Goal: Task Accomplishment & Management: Manage account settings

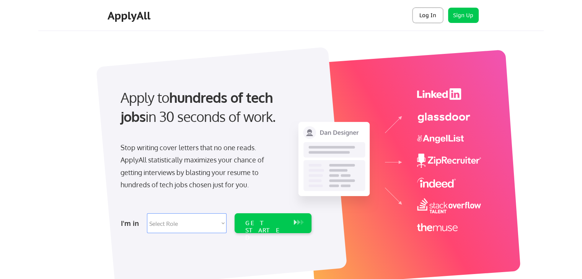
click at [420, 17] on button "Log In" at bounding box center [428, 15] width 31 height 15
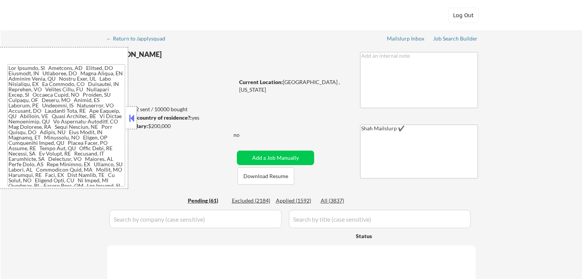
select select ""pending""
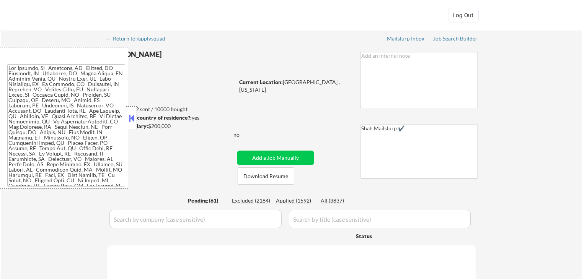
select select ""pending""
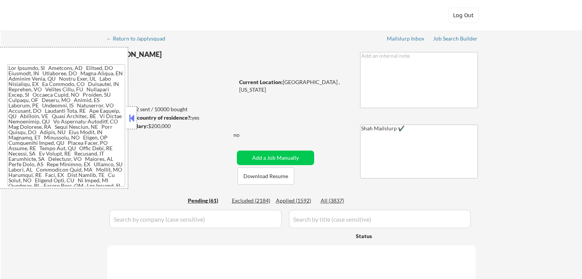
select select ""pending""
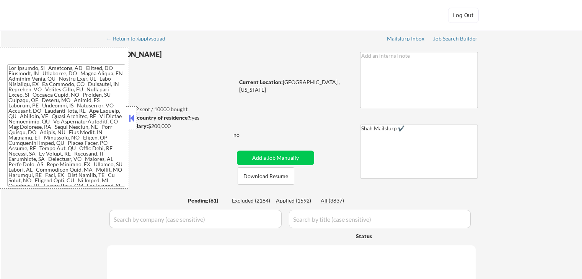
select select ""pending""
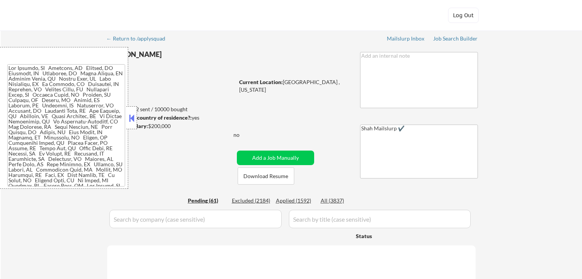
select select ""pending""
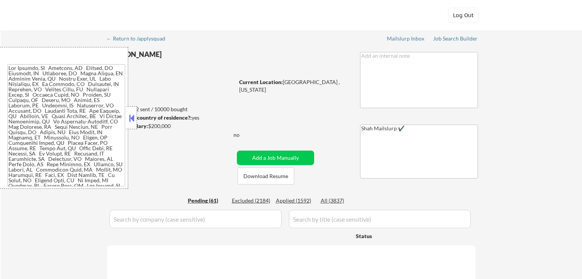
select select ""pending""
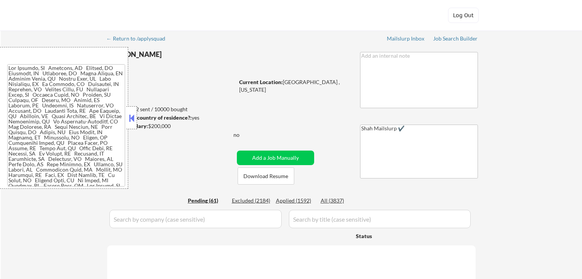
select select ""pending""
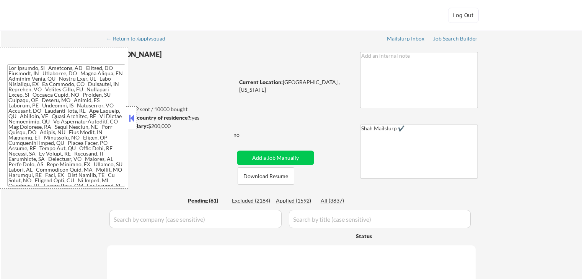
select select ""pending""
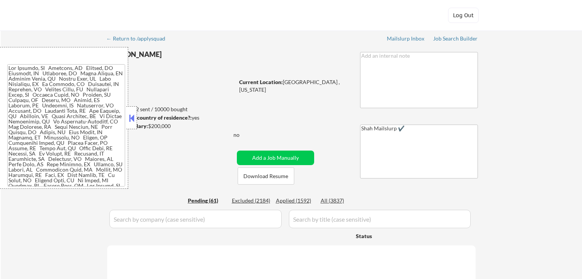
select select ""pending""
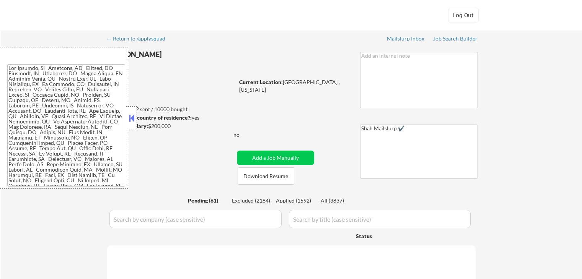
select select ""pending""
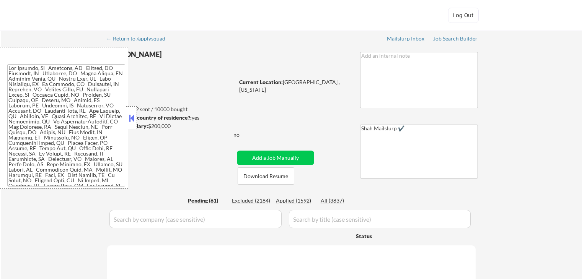
select select ""pending""
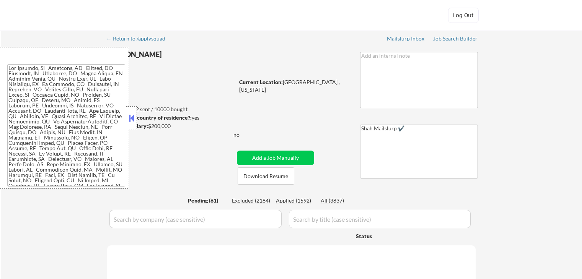
select select ""pending""
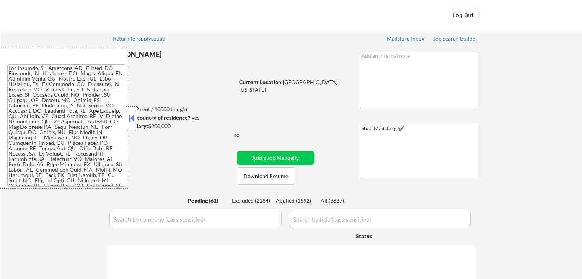
select select ""pending""
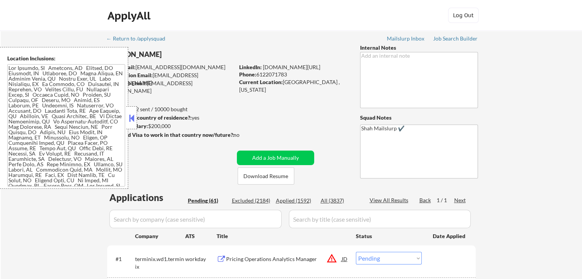
click at [134, 114] on button at bounding box center [131, 118] width 8 height 11
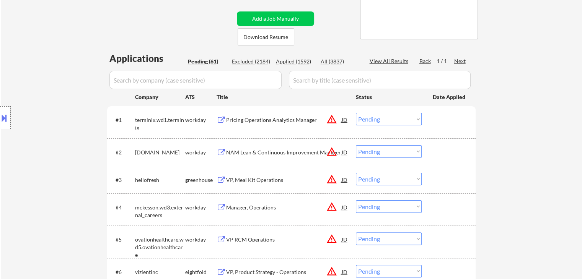
scroll to position [153, 0]
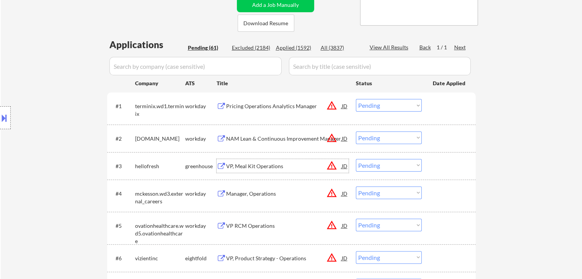
click at [262, 169] on div "VP, Meal Kit Operations" at bounding box center [284, 167] width 116 height 8
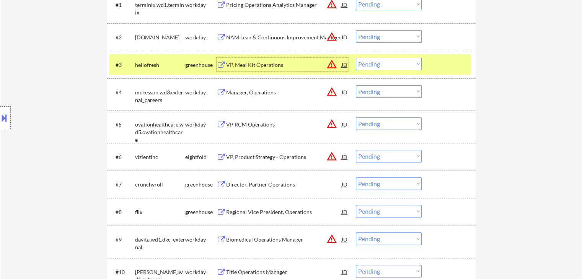
scroll to position [268, 0]
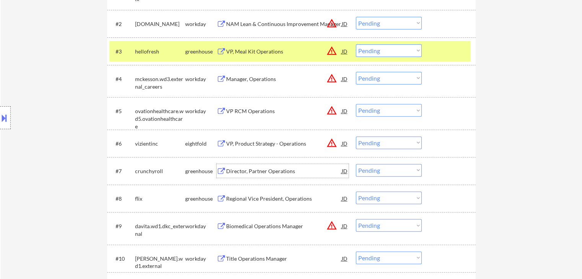
click at [245, 169] on div "Director, Partner Operations" at bounding box center [284, 172] width 116 height 8
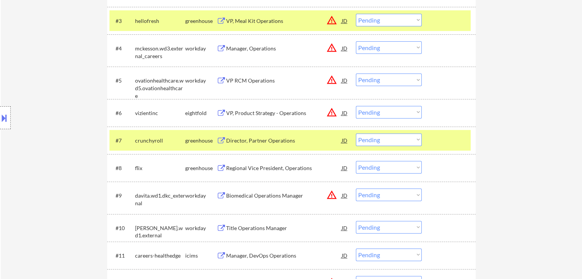
scroll to position [345, 0]
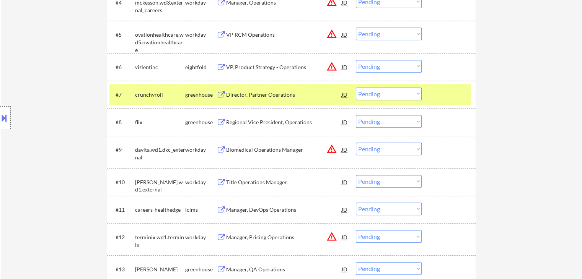
click at [376, 90] on select "Choose an option... Pending Applied Excluded (Questions) Excluded (Expired) Exc…" at bounding box center [389, 94] width 66 height 13
click at [356, 88] on select "Choose an option... Pending Applied Excluded (Questions) Excluded (Expired) Exc…" at bounding box center [389, 94] width 66 height 13
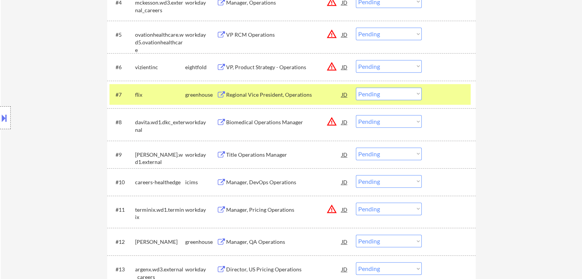
click at [261, 93] on div "Regional Vice President, Operations" at bounding box center [284, 95] width 116 height 8
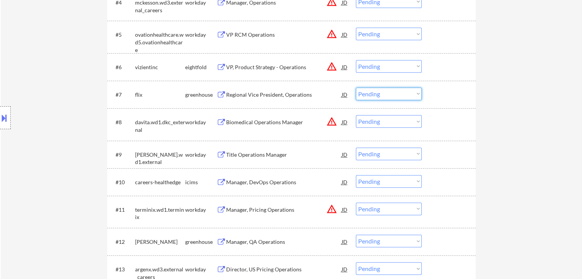
drag, startPoint x: 369, startPoint y: 95, endPoint x: 374, endPoint y: 98, distance: 5.7
click at [369, 95] on select "Choose an option... Pending Applied Excluded (Questions) Excluded (Expired) Exc…" at bounding box center [389, 94] width 66 height 13
click at [356, 88] on select "Choose an option... Pending Applied Excluded (Questions) Excluded (Expired) Exc…" at bounding box center [389, 94] width 66 height 13
select select ""pending""
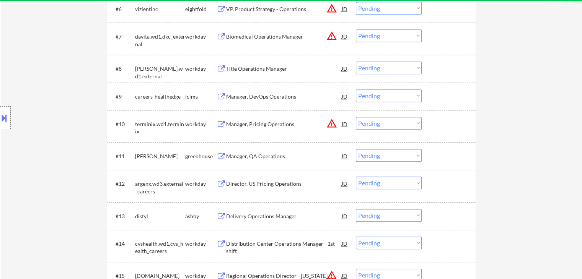
scroll to position [421, 0]
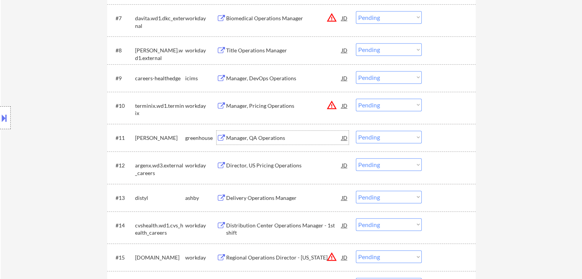
click at [260, 136] on div "Manager, QA Operations" at bounding box center [284, 138] width 116 height 8
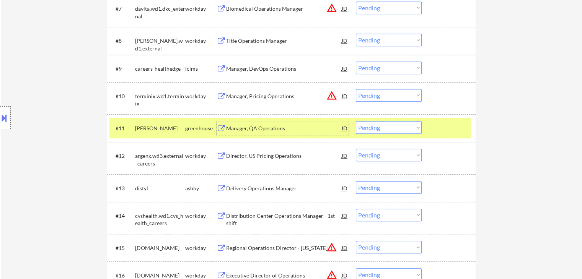
scroll to position [459, 0]
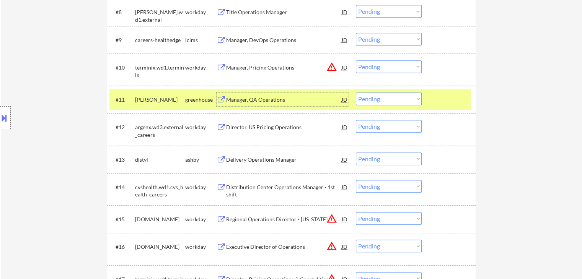
click at [372, 97] on select "Choose an option... Pending Applied Excluded (Questions) Excluded (Expired) Exc…" at bounding box center [389, 99] width 66 height 13
click at [356, 93] on select "Choose an option... Pending Applied Excluded (Questions) Excluded (Expired) Exc…" at bounding box center [389, 99] width 66 height 13
select select ""pending""
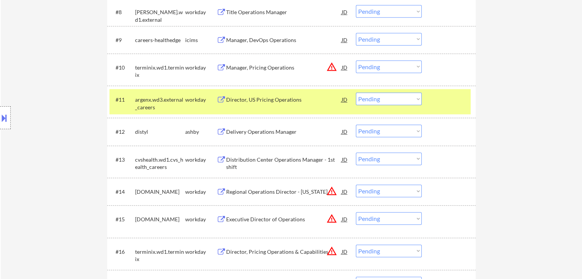
click at [286, 133] on div "Delivery Operations Manager" at bounding box center [284, 132] width 116 height 8
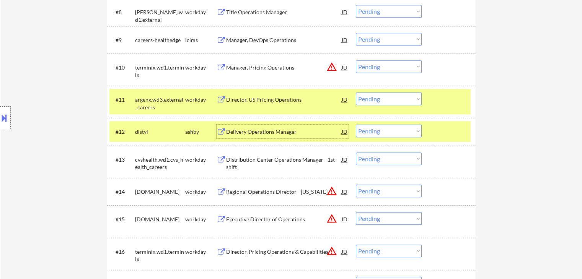
click at [385, 127] on select "Choose an option... Pending Applied Excluded (Questions) Excluded (Expired) Exc…" at bounding box center [389, 131] width 66 height 13
click at [356, 125] on select "Choose an option... Pending Applied Excluded (Questions) Excluded (Expired) Exc…" at bounding box center [389, 131] width 66 height 13
select select ""pending""
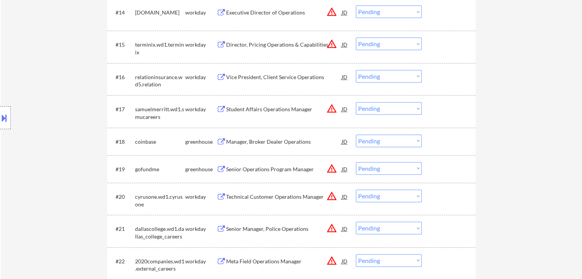
scroll to position [651, 0]
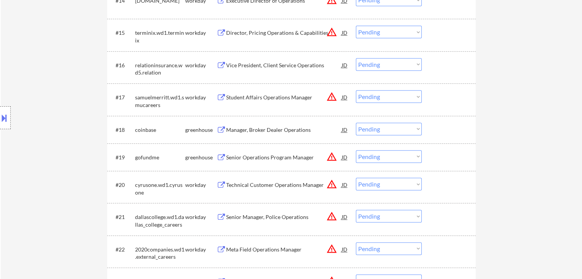
click at [262, 132] on div "Manager, Broker Dealer Operations" at bounding box center [284, 130] width 116 height 8
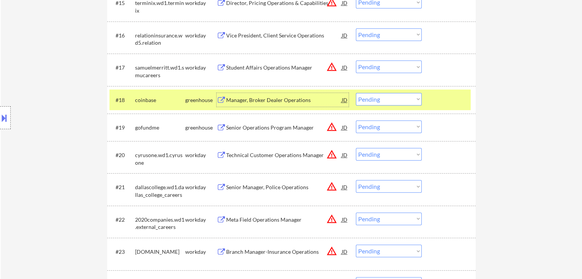
scroll to position [689, 0]
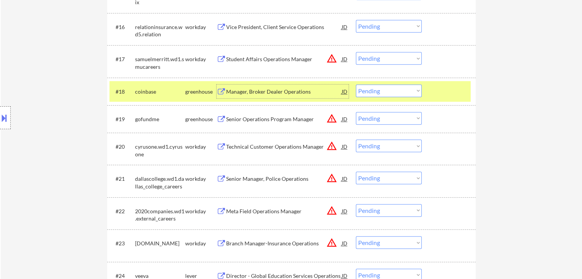
click at [250, 117] on div "Senior Operations Program Manager" at bounding box center [284, 120] width 116 height 8
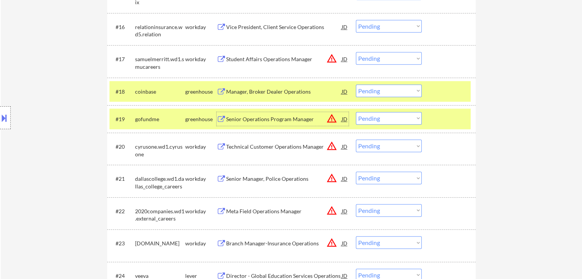
click at [386, 119] on select "Choose an option... Pending Applied Excluded (Questions) Excluded (Expired) Exc…" at bounding box center [389, 118] width 66 height 13
click at [356, 112] on select "Choose an option... Pending Applied Excluded (Questions) Excluded (Expired) Exc…" at bounding box center [389, 118] width 66 height 13
select select ""pending""
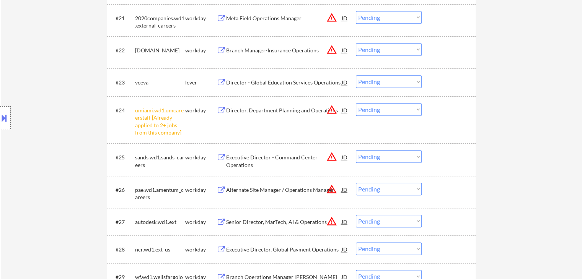
scroll to position [881, 0]
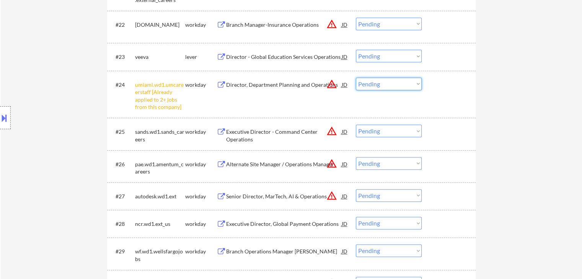
click at [384, 87] on select "Choose an option... Pending Applied Excluded (Questions) Excluded (Expired) Exc…" at bounding box center [389, 84] width 66 height 13
click at [356, 78] on select "Choose an option... Pending Applied Excluded (Questions) Excluded (Expired) Exc…" at bounding box center [389, 84] width 66 height 13
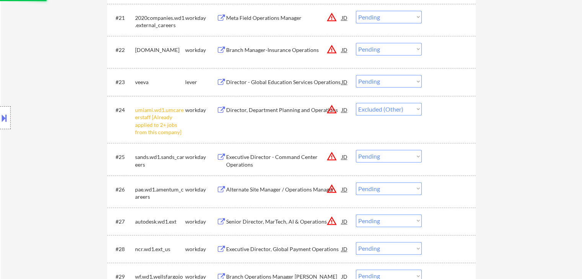
scroll to position [842, 0]
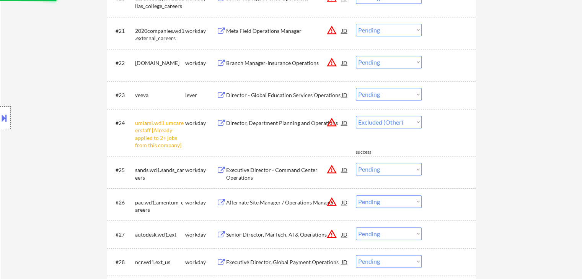
click at [249, 96] on div "Director - Global Education Services Operations" at bounding box center [284, 95] width 116 height 8
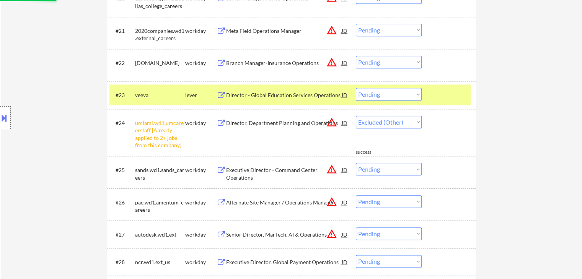
select select ""pending""
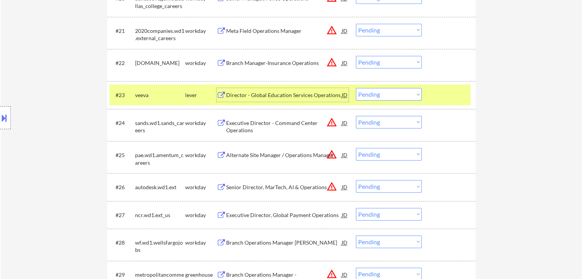
click at [376, 93] on select "Choose an option... Pending Applied Excluded (Questions) Excluded (Expired) Exc…" at bounding box center [389, 94] width 66 height 13
click at [356, 88] on select "Choose an option... Pending Applied Excluded (Questions) Excluded (Expired) Exc…" at bounding box center [389, 94] width 66 height 13
select select ""pending""
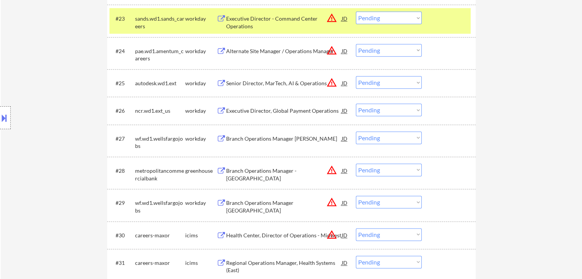
scroll to position [957, 0]
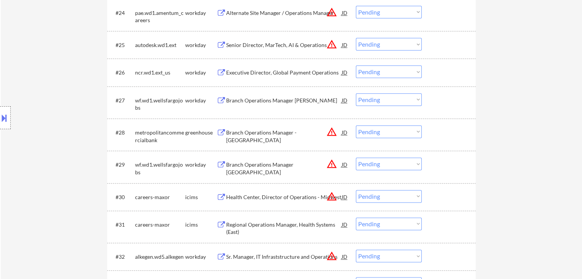
click at [264, 133] on div "Branch Operations Manager - Miami Branch" at bounding box center [284, 136] width 116 height 15
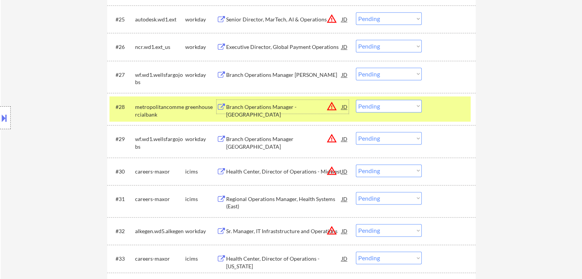
scroll to position [995, 0]
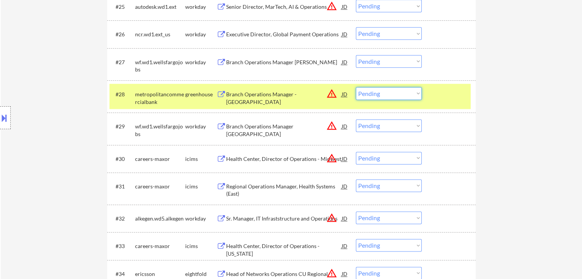
click at [375, 93] on select "Choose an option... Pending Applied Excluded (Questions) Excluded (Expired) Exc…" at bounding box center [389, 93] width 66 height 13
click at [356, 87] on select "Choose an option... Pending Applied Excluded (Questions) Excluded (Expired) Exc…" at bounding box center [389, 93] width 66 height 13
select select ""pending""
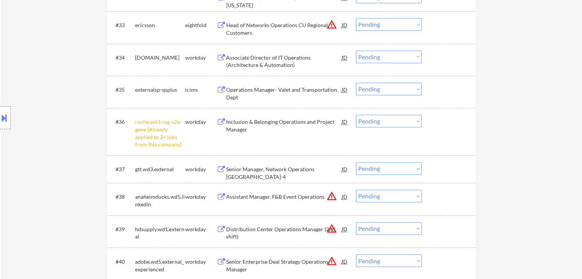
scroll to position [1225, 0]
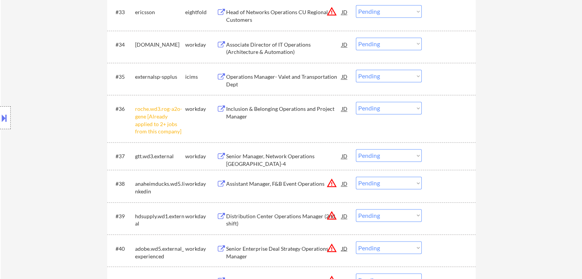
click at [371, 108] on select "Choose an option... Pending Applied Excluded (Questions) Excluded (Expired) Exc…" at bounding box center [389, 108] width 66 height 13
click at [356, 102] on select "Choose an option... Pending Applied Excluded (Questions) Excluded (Expired) Exc…" at bounding box center [389, 108] width 66 height 13
select select ""pending""
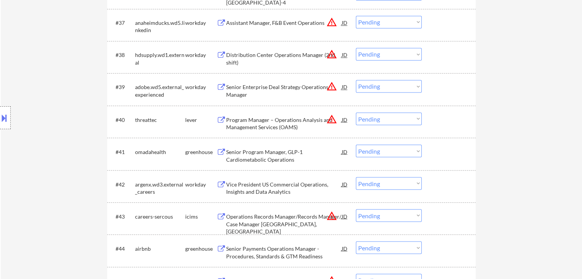
scroll to position [1340, 0]
click at [260, 119] on div "Program Manager – Operations Analysis and Management Services (OAMS)" at bounding box center [284, 122] width 116 height 15
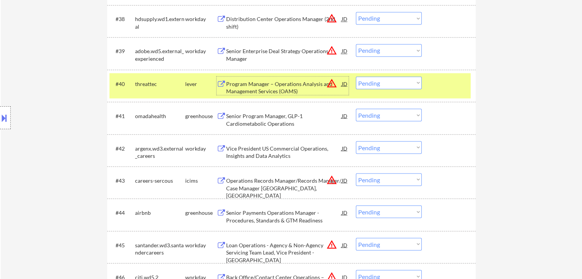
scroll to position [1416, 0]
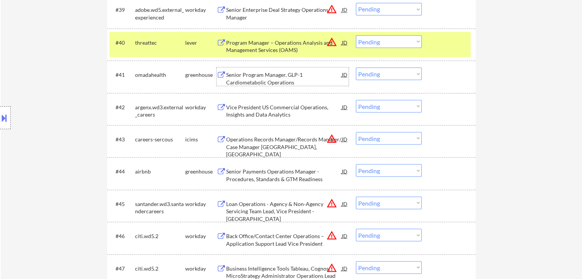
click at [256, 76] on div "Senior Program Manager, GLP-1 Cardiometabolic Operations" at bounding box center [284, 78] width 116 height 15
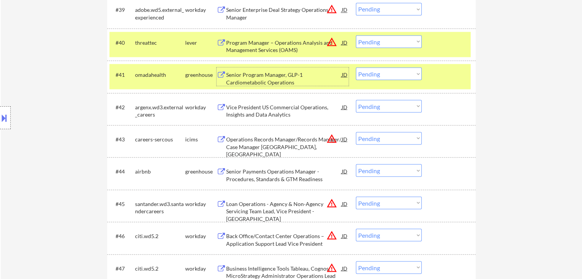
click at [380, 72] on select "Choose an option... Pending Applied Excluded (Questions) Excluded (Expired) Exc…" at bounding box center [389, 73] width 66 height 13
click at [356, 67] on select "Choose an option... Pending Applied Excluded (Questions) Excluded (Expired) Exc…" at bounding box center [389, 73] width 66 height 13
select select ""pending""
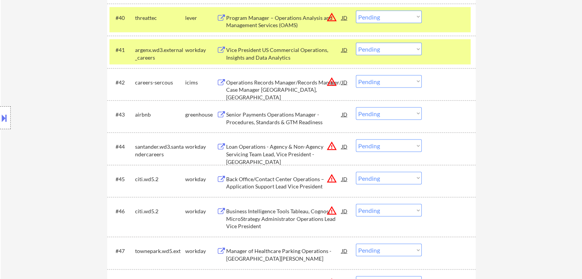
scroll to position [1455, 0]
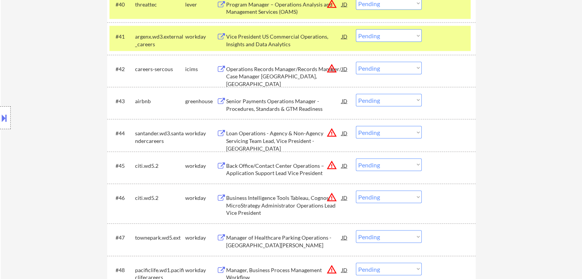
click at [270, 103] on div "Senior Payments Operations Manager - Procedures, Standards & GTM Readiness" at bounding box center [284, 104] width 116 height 15
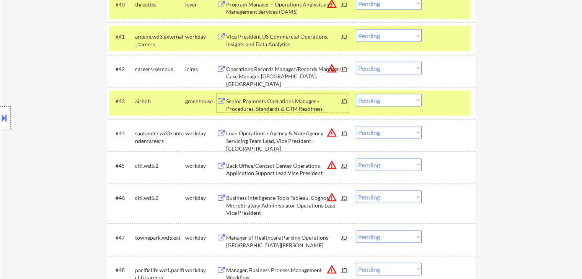
click at [379, 104] on select "Choose an option... Pending Applied Excluded (Questions) Excluded (Expired) Exc…" at bounding box center [389, 100] width 66 height 13
click at [356, 94] on select "Choose an option... Pending Applied Excluded (Questions) Excluded (Expired) Exc…" at bounding box center [389, 100] width 66 height 13
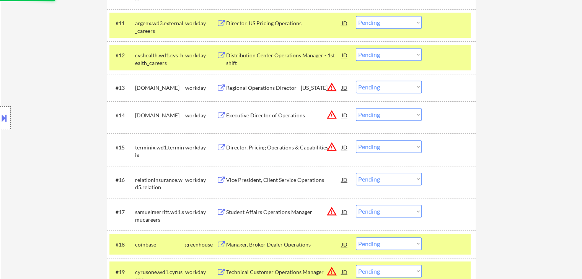
select select ""pending""
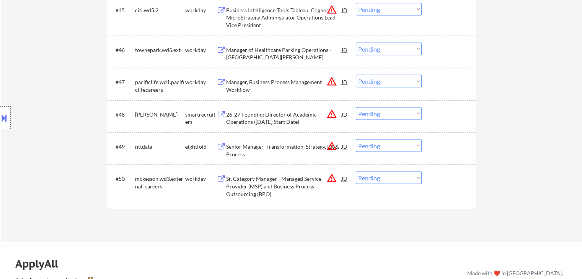
scroll to position [1608, 0]
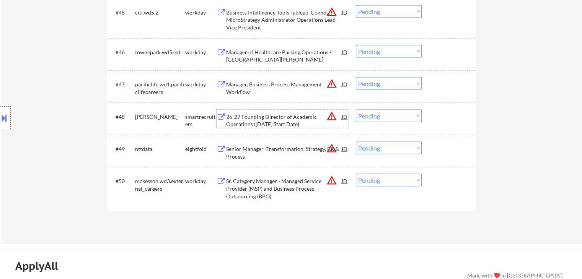
click at [261, 116] on div "26-27 Founding Director of Academic Operations (Jan 2026 Start Date)" at bounding box center [284, 120] width 116 height 15
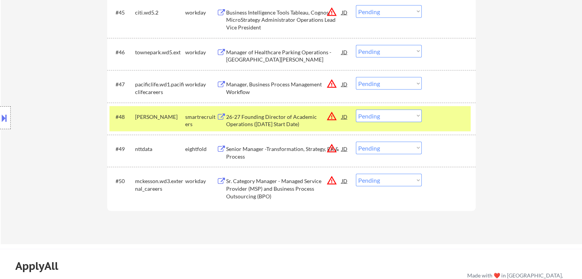
select select ""pending""
click at [392, 114] on select "Choose an option... Pending Applied Excluded (Questions) Excluded (Expired) Exc…" at bounding box center [389, 116] width 66 height 13
click at [356, 110] on select "Choose an option... Pending Applied Excluded (Questions) Excluded (Expired) Exc…" at bounding box center [389, 116] width 66 height 13
select select ""pending""
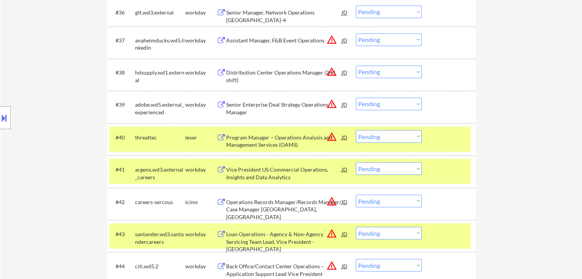
scroll to position [1309, 0]
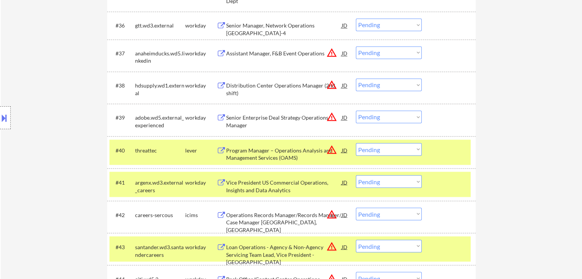
click at [254, 183] on div "Vice President US Commercial Operations, Insights and Data Analytics" at bounding box center [284, 186] width 116 height 15
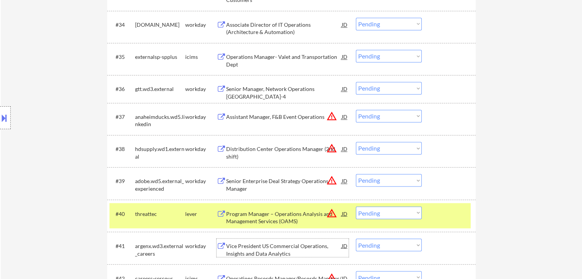
scroll to position [1232, 0]
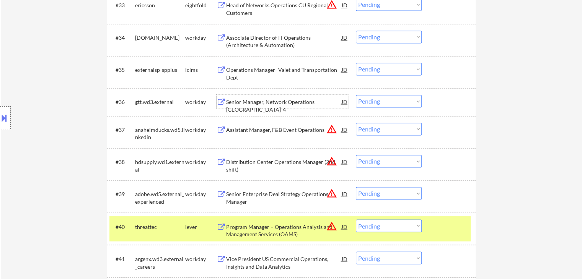
click at [272, 101] on div "Senior Manager, Network Operations MN-4" at bounding box center [284, 105] width 116 height 15
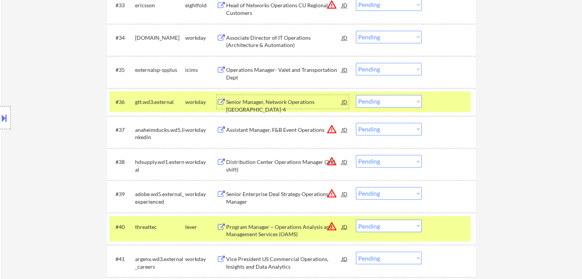
click at [369, 102] on select "Choose an option... Pending Applied Excluded (Questions) Excluded (Expired) Exc…" at bounding box center [389, 101] width 66 height 13
click at [266, 101] on div "Senior Manager, Network Operations MN-4" at bounding box center [284, 105] width 116 height 15
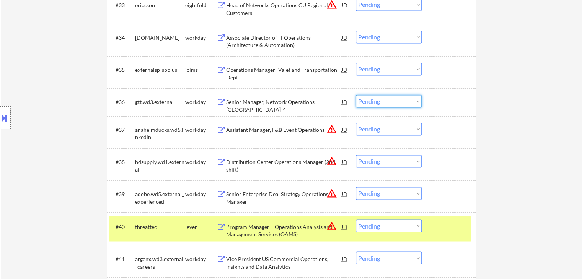
click at [376, 103] on select "Choose an option... Pending Applied Excluded (Questions) Excluded (Expired) Exc…" at bounding box center [389, 101] width 66 height 13
click at [356, 95] on select "Choose an option... Pending Applied Excluded (Questions) Excluded (Expired) Exc…" at bounding box center [389, 101] width 66 height 13
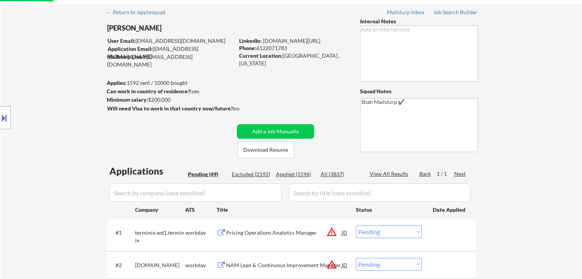
scroll to position [0, 0]
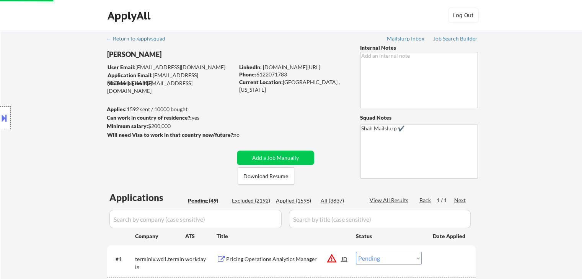
select select ""pending""
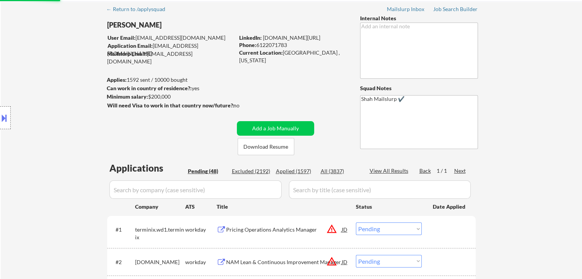
scroll to position [38, 0]
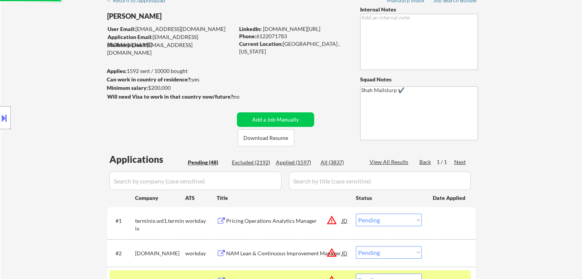
click at [290, 163] on div "Applied (1597)" at bounding box center [295, 163] width 38 height 8
select select ""applied""
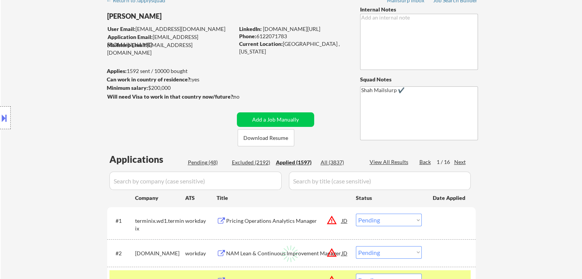
select select ""applied""
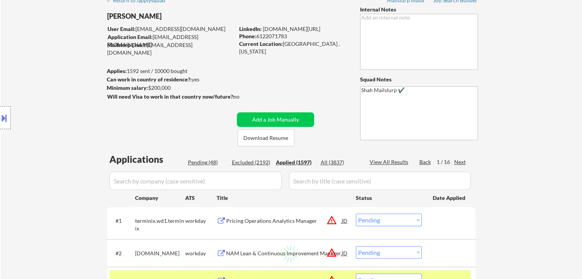
select select ""applied""
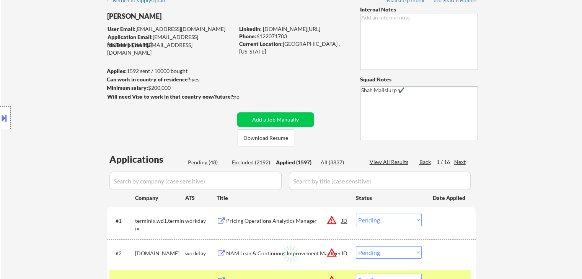
select select ""applied""
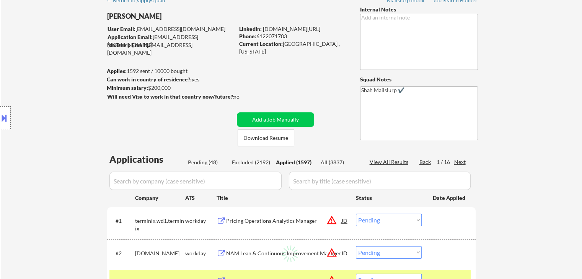
select select ""applied""
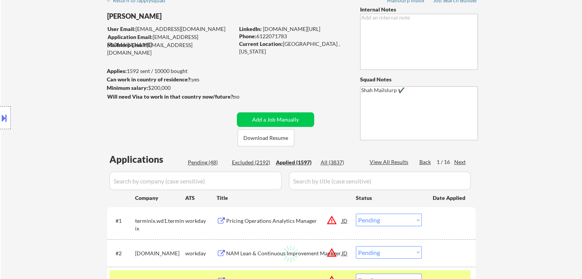
select select ""applied""
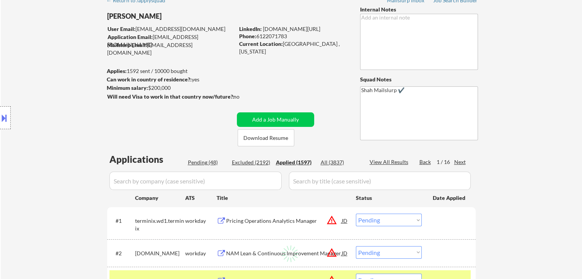
select select ""applied""
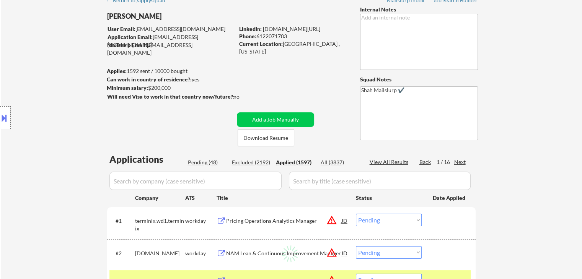
select select ""applied""
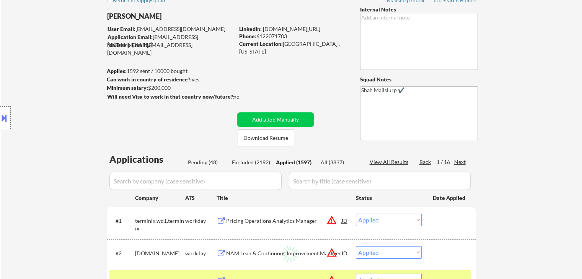
select select ""applied""
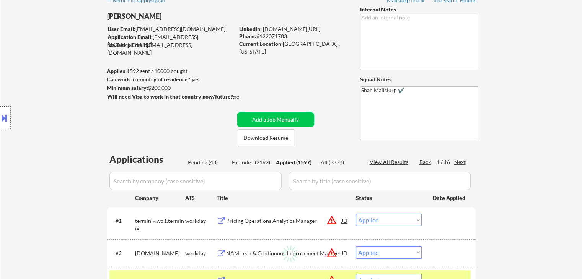
select select ""applied""
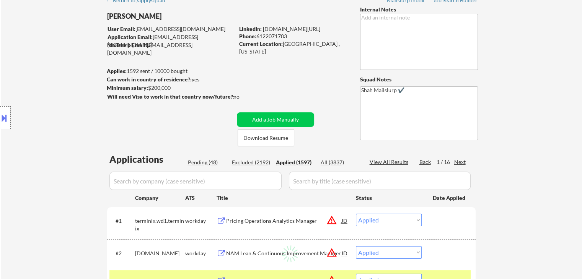
select select ""applied""
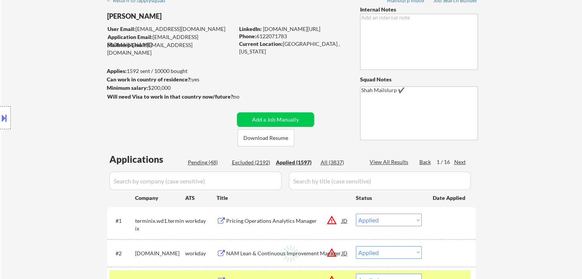
select select ""applied""
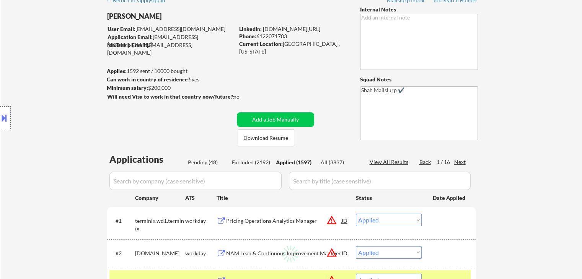
select select ""applied""
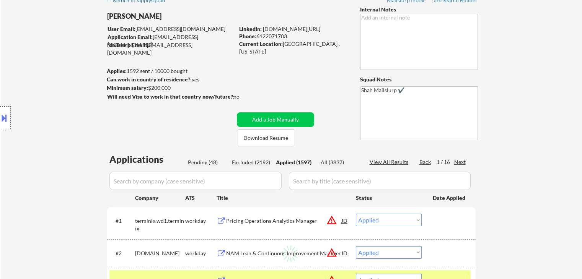
select select ""applied""
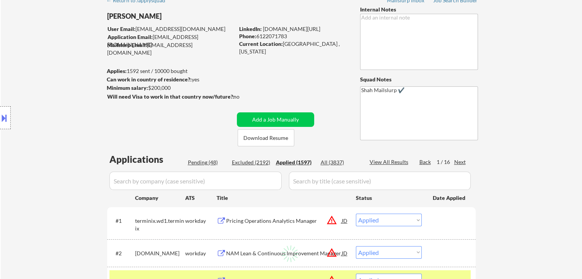
select select ""applied""
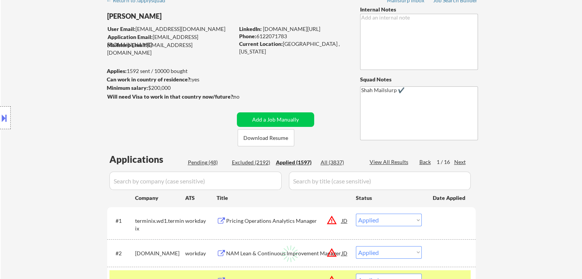
select select ""applied""
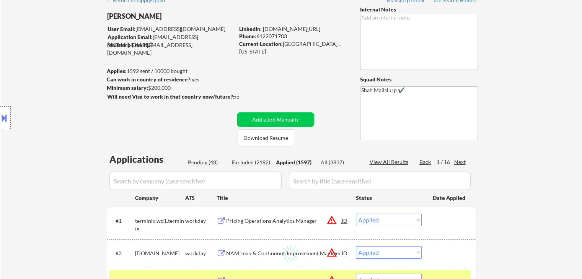
select select ""applied""
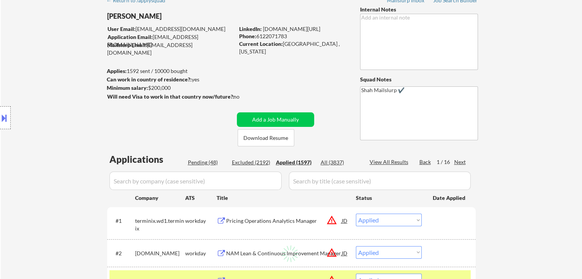
select select ""applied""
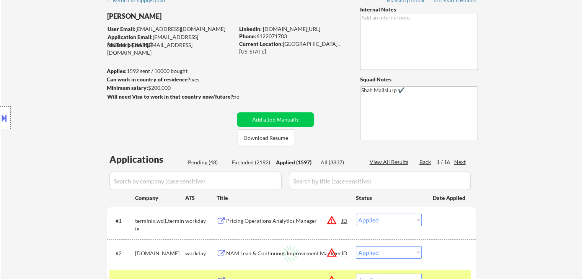
select select ""applied""
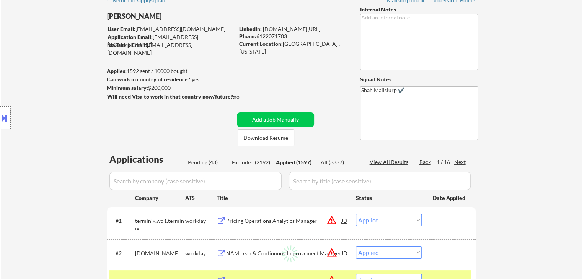
select select ""applied""
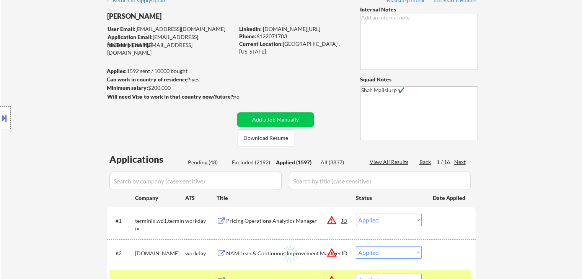
select select ""applied""
